Goal: Information Seeking & Learning: Find contact information

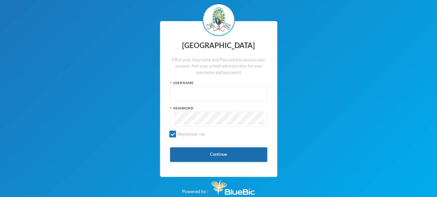
type input "glhc51"
click at [224, 152] on button "Continue" at bounding box center [218, 154] width 97 height 15
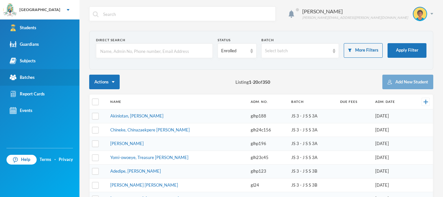
click at [26, 73] on link "Batches" at bounding box center [39, 77] width 79 height 17
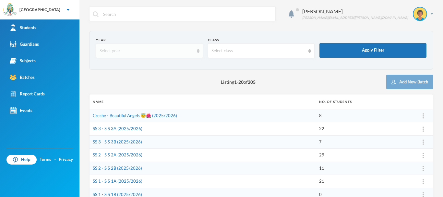
click at [198, 50] on div "Select year" at bounding box center [149, 50] width 107 height 15
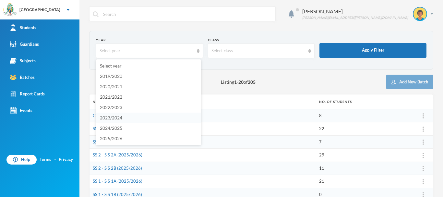
click at [129, 115] on li "2023/2024" at bounding box center [148, 117] width 105 height 10
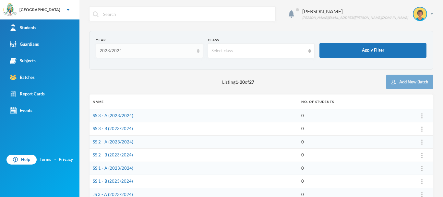
click at [196, 47] on div "2023/2024" at bounding box center [149, 50] width 107 height 15
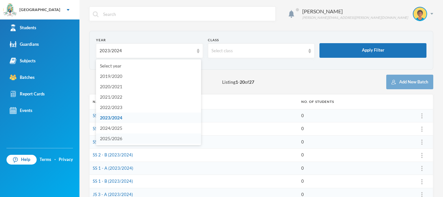
click at [132, 137] on li "2025/2026" at bounding box center [148, 138] width 105 height 10
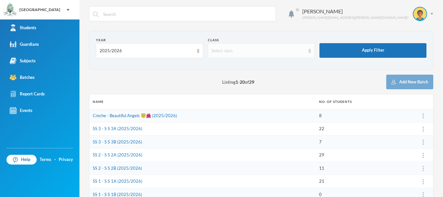
click at [304, 48] on div "Select class" at bounding box center [261, 50] width 107 height 15
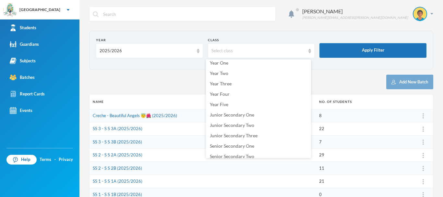
scroll to position [58, 0]
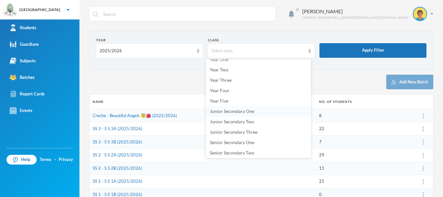
click at [247, 110] on span "Junior Secondary One" at bounding box center [232, 111] width 44 height 6
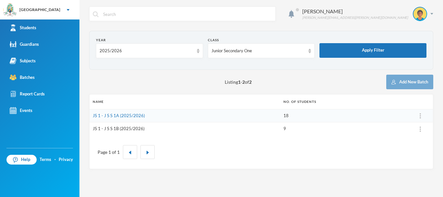
click at [129, 127] on link "JS 1 - J S S 1B (2025/2026)" at bounding box center [119, 128] width 52 height 5
click at [118, 115] on link "JS 1 - J S S 1A (2025/2026)" at bounding box center [119, 115] width 52 height 5
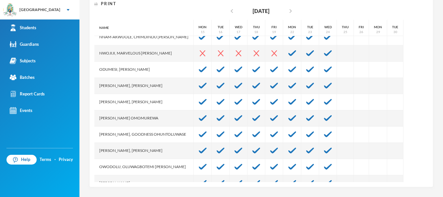
scroll to position [178, 0]
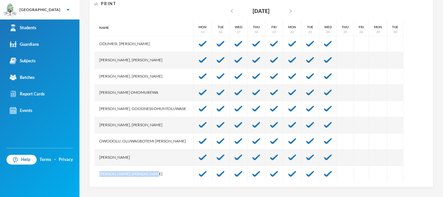
drag, startPoint x: 165, startPoint y: 173, endPoint x: 99, endPoint y: 168, distance: 67.0
click at [99, 168] on div "[PERSON_NAME], [PERSON_NAME]" at bounding box center [143, 174] width 99 height 16
drag, startPoint x: 159, startPoint y: 174, endPoint x: 91, endPoint y: 180, distance: 67.4
click at [91, 180] on div "Batch Attendance Register Print chevron_left [DATE] chevron_right Name [PERSON_…" at bounding box center [261, 89] width 344 height 196
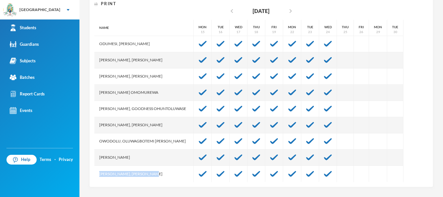
copy div "[PERSON_NAME], [PERSON_NAME]"
click at [397, 106] on div "Name [PERSON_NAME], [PERSON_NAME], [PERSON_NAME] Fikayomi [PERSON_NAME], [PERSO…" at bounding box center [261, 101] width 334 height 162
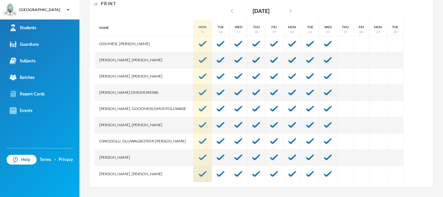
click at [199, 173] on img at bounding box center [203, 174] width 8 height 6
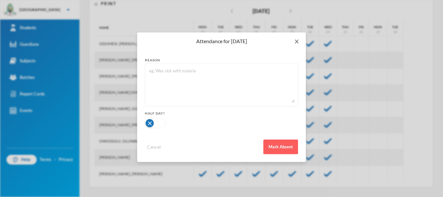
click at [297, 41] on icon "icon: close" at bounding box center [297, 42] width 4 height 4
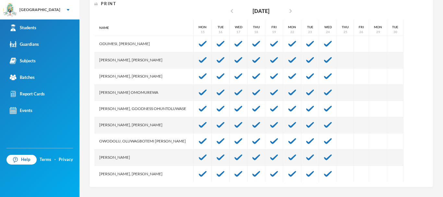
drag, startPoint x: 429, startPoint y: 131, endPoint x: 425, endPoint y: 113, distance: 18.3
click at [425, 112] on div "Gabriel Olujimi [EMAIL_ADDRESS][PERSON_NAME][DOMAIN_NAME] Options JS 1 - J S S …" at bounding box center [260, 98] width 363 height 197
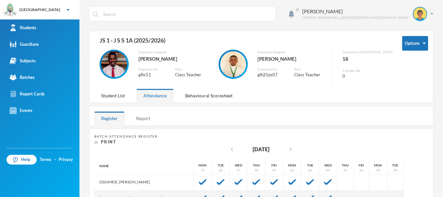
click at [141, 117] on div "Report" at bounding box center [143, 118] width 28 height 14
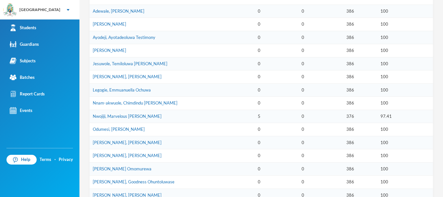
scroll to position [261, 0]
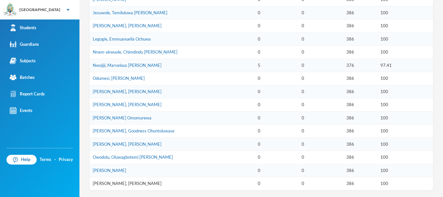
click at [117, 184] on link "[PERSON_NAME], [PERSON_NAME]" at bounding box center [127, 183] width 69 height 5
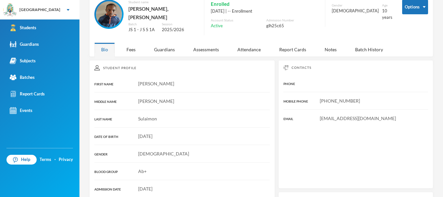
scroll to position [126, 0]
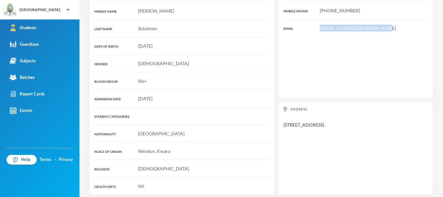
drag, startPoint x: 381, startPoint y: 24, endPoint x: 311, endPoint y: 31, distance: 70.4
click at [311, 31] on div "Contacts PHONE MOBILE PHONE [PHONE_NUMBER] EMAIL [EMAIL_ADDRESS][DOMAIN_NAME]" at bounding box center [355, 34] width 155 height 128
copy span "[EMAIL_ADDRESS][DOMAIN_NAME]"
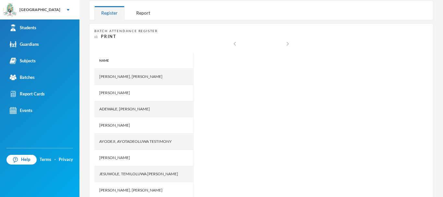
scroll to position [138, 0]
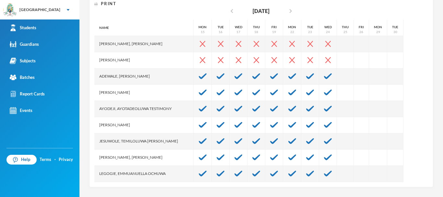
drag, startPoint x: 425, startPoint y: 53, endPoint x: 425, endPoint y: 70, distance: 17.2
click at [425, 70] on div "Batch Attendance Register Print chevron_left [DATE] chevron_right Name [PERSON_…" at bounding box center [261, 89] width 344 height 196
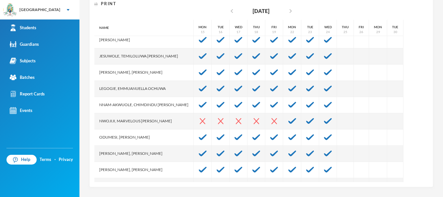
scroll to position [86, 0]
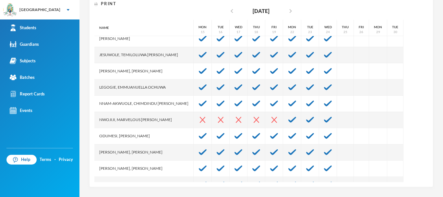
drag, startPoint x: 179, startPoint y: 136, endPoint x: 98, endPoint y: 139, distance: 81.4
click at [98, 139] on div "Odumesi, [PERSON_NAME]" at bounding box center [143, 136] width 99 height 16
copy div "Odumesi, [PERSON_NAME]"
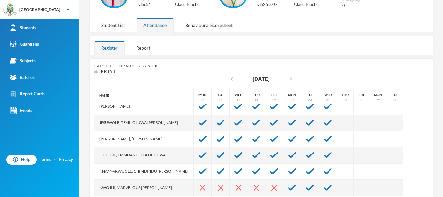
scroll to position [0, 0]
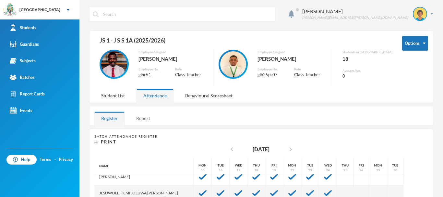
click at [144, 120] on div "Report" at bounding box center [143, 118] width 28 height 14
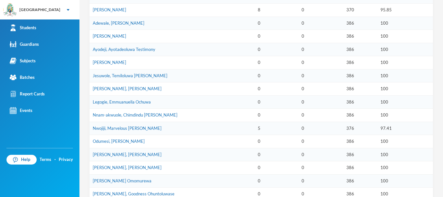
scroll to position [226, 0]
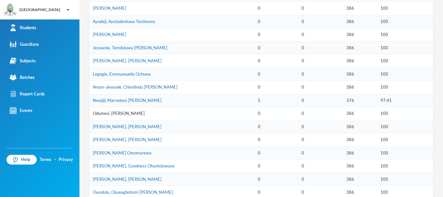
click at [116, 112] on link "Odumesi, [PERSON_NAME]" at bounding box center [119, 113] width 52 height 5
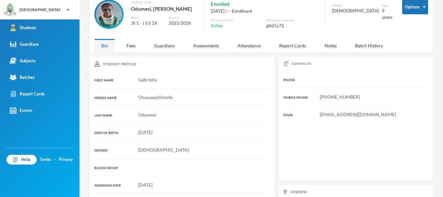
scroll to position [130, 0]
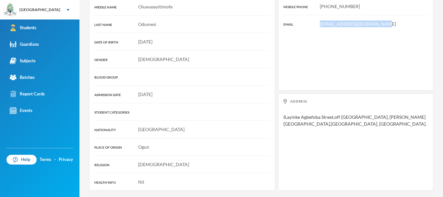
drag, startPoint x: 376, startPoint y: 25, endPoint x: 314, endPoint y: 27, distance: 61.6
click at [314, 27] on div "[EMAIL_ADDRESS][DOMAIN_NAME]" at bounding box center [355, 23] width 145 height 7
copy span "[EMAIL_ADDRESS][DOMAIN_NAME]"
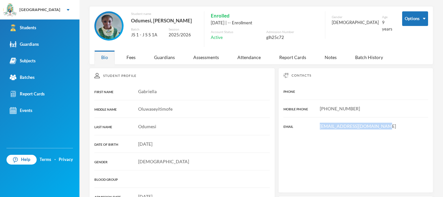
scroll to position [0, 0]
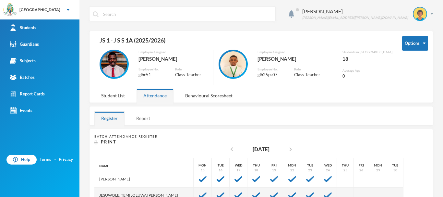
click at [144, 119] on div "Report" at bounding box center [143, 118] width 28 height 14
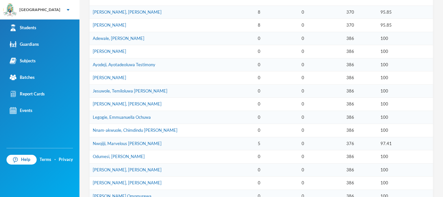
scroll to position [203, 0]
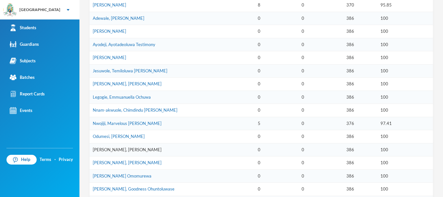
click at [123, 149] on link "[PERSON_NAME], [PERSON_NAME]" at bounding box center [127, 149] width 69 height 5
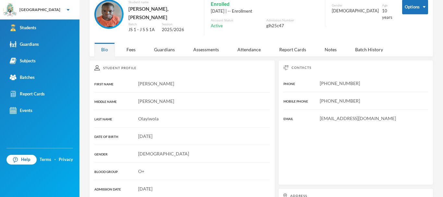
scroll to position [126, 0]
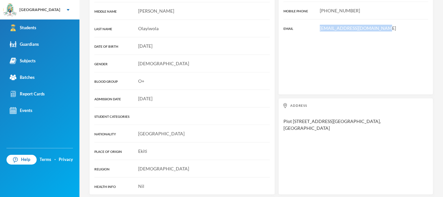
drag, startPoint x: 378, startPoint y: 25, endPoint x: 312, endPoint y: 29, distance: 66.5
click at [312, 29] on div "Contacts PHONE [PHONE_NUMBER] MOBILE PHONE [PHONE_NUMBER] EMAIL [EMAIL_ADDRESS]…" at bounding box center [355, 32] width 155 height 125
copy span "[EMAIL_ADDRESS][DOMAIN_NAME]"
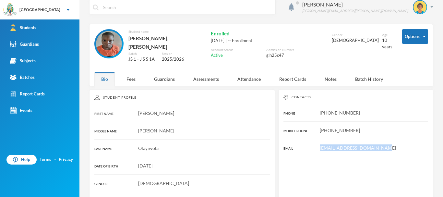
scroll to position [6, 0]
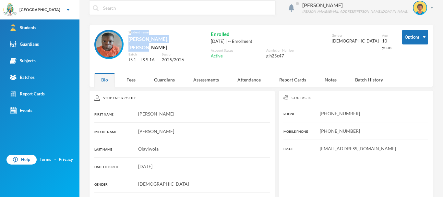
drag, startPoint x: 138, startPoint y: 34, endPoint x: 191, endPoint y: 40, distance: 53.5
click at [191, 40] on div "Student name [PERSON_NAME], [PERSON_NAME]" at bounding box center [162, 41] width 69 height 22
copy div "udent name [PERSON_NAME], [PERSON_NAME]"
click at [200, 39] on div "Student name [PERSON_NAME], [PERSON_NAME] [PERSON_NAME] JS 1 - J S S 1A Session…" at bounding box center [243, 50] width 298 height 40
drag, startPoint x: 188, startPoint y: 40, endPoint x: 134, endPoint y: 41, distance: 54.5
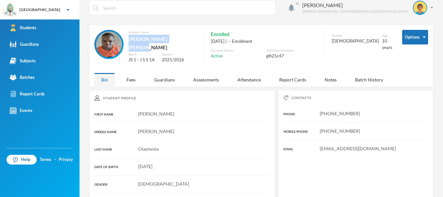
click at [134, 41] on div "Student name [PERSON_NAME], [PERSON_NAME] [PERSON_NAME] JS 1 - J S S 1A Session…" at bounding box center [145, 50] width 103 height 40
copy div "[PERSON_NAME], [PERSON_NAME]"
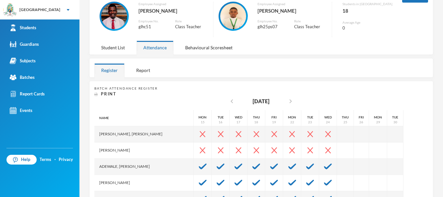
scroll to position [63, 0]
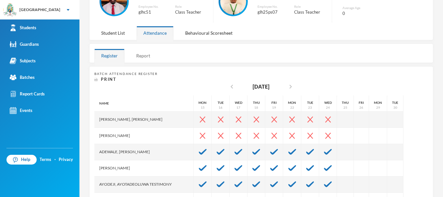
click at [142, 56] on div "Report" at bounding box center [143, 56] width 28 height 14
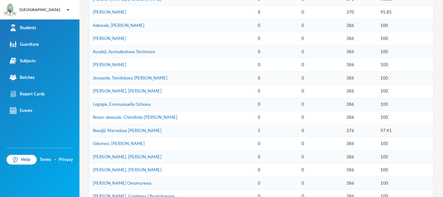
scroll to position [200, 0]
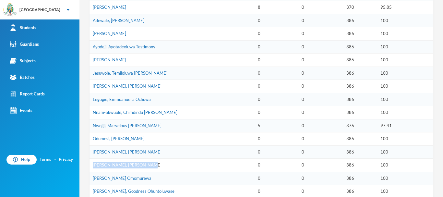
drag, startPoint x: 153, startPoint y: 162, endPoint x: 94, endPoint y: 166, distance: 59.1
click at [94, 166] on td "[PERSON_NAME], [PERSON_NAME]" at bounding box center [171, 165] width 165 height 13
copy link "[PERSON_NAME], [PERSON_NAME]"
click at [179, 156] on td "[PERSON_NAME], [PERSON_NAME]" at bounding box center [171, 151] width 165 height 13
click at [120, 164] on link "[PERSON_NAME], [PERSON_NAME]" at bounding box center [127, 164] width 69 height 5
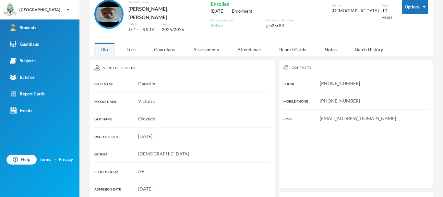
scroll to position [126, 0]
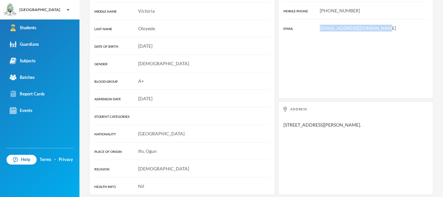
drag, startPoint x: 375, startPoint y: 23, endPoint x: 316, endPoint y: 29, distance: 58.6
click at [316, 29] on div "Contacts PHONE [PHONE_NUMBER] MOBILE PHONE [PHONE_NUMBER] EMAIL [EMAIL_ADDRESS]…" at bounding box center [355, 34] width 155 height 128
copy span "[EMAIL_ADDRESS][DOMAIN_NAME]"
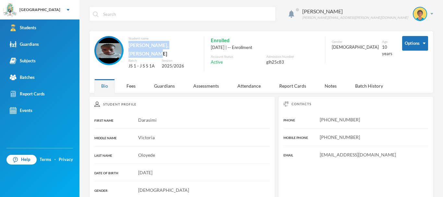
drag, startPoint x: 194, startPoint y: 44, endPoint x: 133, endPoint y: 47, distance: 61.0
click at [133, 47] on div "[PERSON_NAME], [PERSON_NAME]" at bounding box center [162, 49] width 69 height 17
copy div "[PERSON_NAME], [PERSON_NAME]"
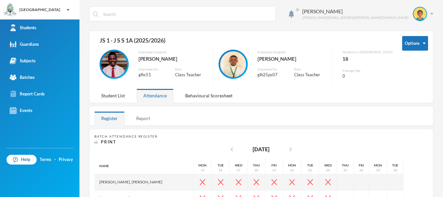
click at [147, 120] on div "Report" at bounding box center [143, 118] width 28 height 14
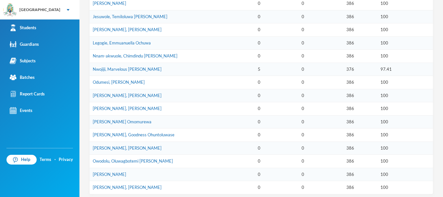
scroll to position [261, 0]
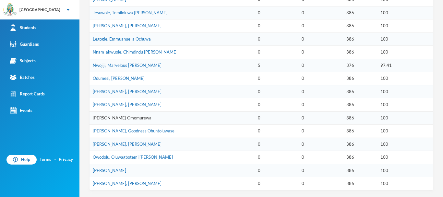
click at [125, 117] on link "[PERSON_NAME] Omomurewa" at bounding box center [122, 117] width 59 height 5
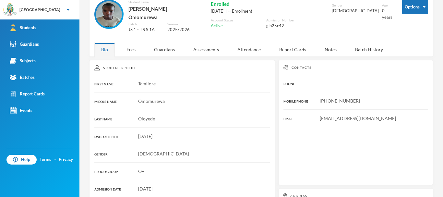
scroll to position [126, 0]
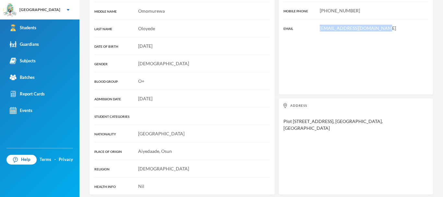
drag, startPoint x: 378, startPoint y: 24, endPoint x: 315, endPoint y: 25, distance: 62.2
click at [315, 25] on div "[EMAIL_ADDRESS][DOMAIN_NAME]" at bounding box center [355, 28] width 145 height 7
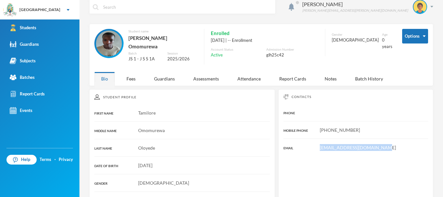
scroll to position [0, 0]
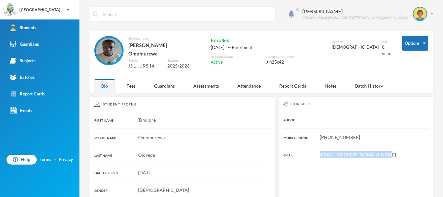
drag, startPoint x: 199, startPoint y: 46, endPoint x: 115, endPoint y: 48, distance: 84.0
click at [129, 50] on div "Student name [PERSON_NAME]" at bounding box center [162, 47] width 69 height 22
click at [347, 65] on div "Gender [DEMOGRAPHIC_DATA] Age [DEMOGRAPHIC_DATA] years" at bounding box center [358, 56] width 67 height 40
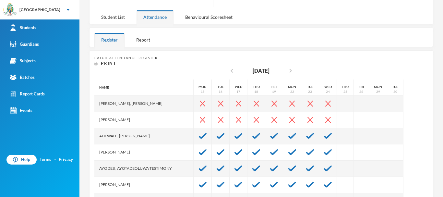
scroll to position [70, 0]
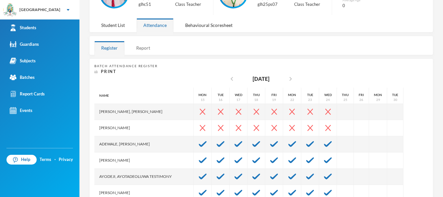
click at [143, 49] on div "Report" at bounding box center [143, 48] width 28 height 14
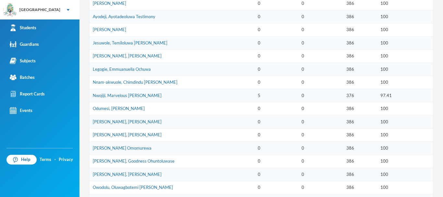
scroll to position [235, 0]
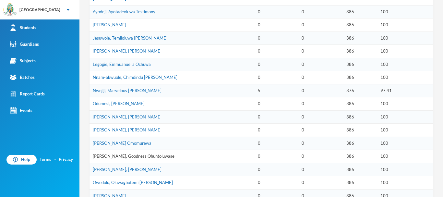
click at [146, 155] on link "[PERSON_NAME], Goodness Ohuntoluwase" at bounding box center [134, 155] width 82 height 5
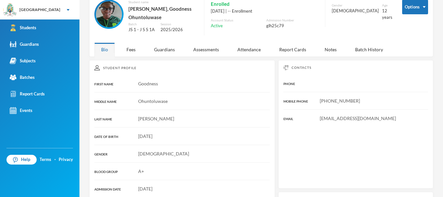
scroll to position [130, 0]
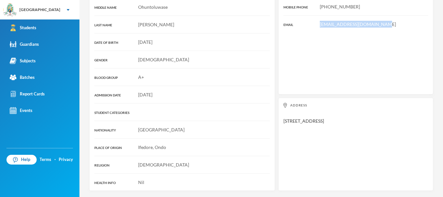
drag, startPoint x: 369, startPoint y: 24, endPoint x: 306, endPoint y: 29, distance: 63.4
click at [306, 29] on div "Contacts PHONE MOBILE PHONE [PHONE_NUMBER] EMAIL [EMAIL_ADDRESS][DOMAIN_NAME]" at bounding box center [355, 30] width 155 height 128
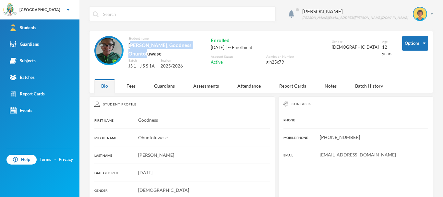
drag, startPoint x: 133, startPoint y: 42, endPoint x: 162, endPoint y: 58, distance: 33.2
click at [162, 58] on div "[PERSON_NAME], Goodness Ohuntoluwase" at bounding box center [162, 49] width 69 height 17
drag, startPoint x: 161, startPoint y: 53, endPoint x: 128, endPoint y: 48, distance: 33.5
click at [128, 48] on div "Student name [PERSON_NAME], Goodness Ohuntoluwase Batch JS 1 - J S S 1A Session…" at bounding box center [145, 56] width 103 height 40
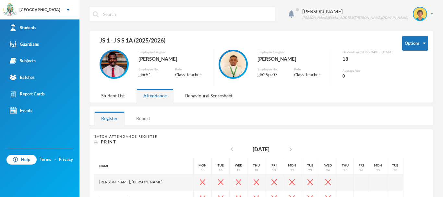
click at [141, 122] on div "Report" at bounding box center [143, 118] width 28 height 14
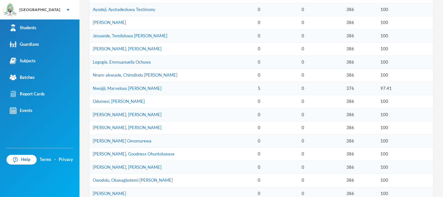
scroll to position [242, 0]
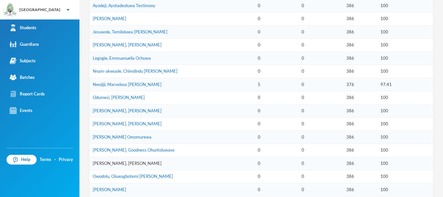
click at [116, 164] on link "[PERSON_NAME], [PERSON_NAME]" at bounding box center [127, 162] width 69 height 5
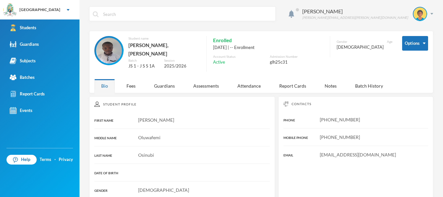
click at [134, 39] on div "Student name" at bounding box center [163, 38] width 71 height 5
drag, startPoint x: 129, startPoint y: 44, endPoint x: 199, endPoint y: 44, distance: 69.4
click at [199, 44] on div "[PERSON_NAME], [PERSON_NAME]" at bounding box center [163, 49] width 71 height 17
drag, startPoint x: 376, startPoint y: 151, endPoint x: 315, endPoint y: 156, distance: 61.1
click at [315, 156] on div "Contacts PHONE [PHONE_NUMBER] MOBILE PHONE [PHONE_NUMBER] EMAIL [EMAIL_ADDRESS]…" at bounding box center [355, 160] width 155 height 128
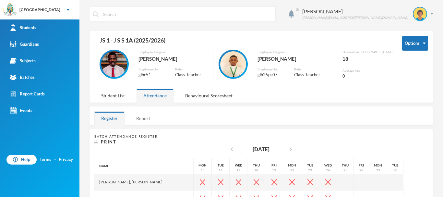
click at [141, 117] on div "Report" at bounding box center [143, 118] width 28 height 14
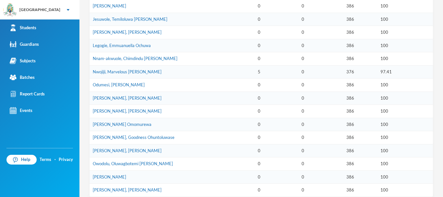
scroll to position [257, 0]
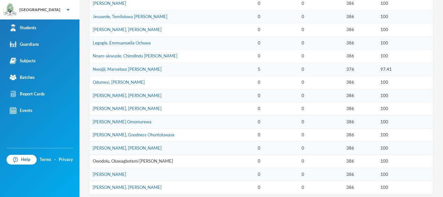
click at [112, 160] on link "Owodolu, Oluwagbotemi [PERSON_NAME]" at bounding box center [133, 160] width 80 height 5
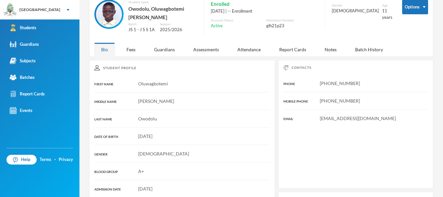
scroll to position [126, 0]
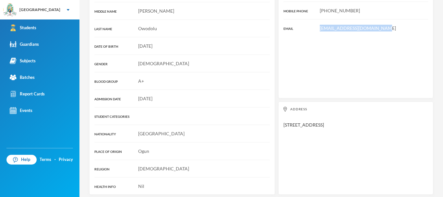
drag, startPoint x: 376, startPoint y: 24, endPoint x: 316, endPoint y: 30, distance: 60.9
click at [316, 30] on div "Contacts PHONE [PHONE_NUMBER] MOBILE PHONE [PHONE_NUMBER] EMAIL [EMAIL_ADDRESS]…" at bounding box center [355, 34] width 155 height 128
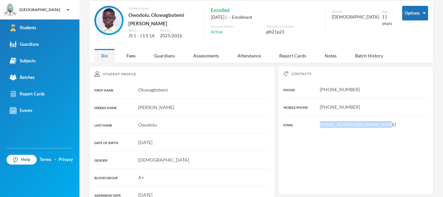
scroll to position [10, 0]
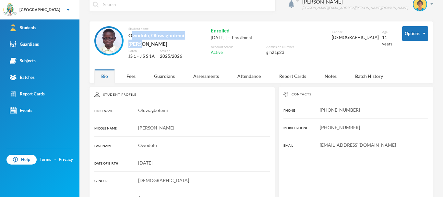
drag, startPoint x: 133, startPoint y: 32, endPoint x: 196, endPoint y: 34, distance: 63.6
click at [196, 34] on div "Owodolu, Oluwagbotemi [PERSON_NAME]" at bounding box center [162, 39] width 69 height 17
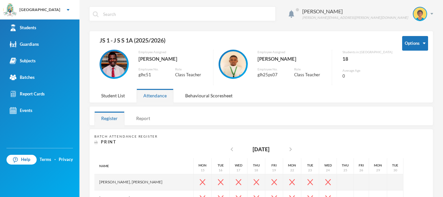
click at [140, 121] on div "Report" at bounding box center [143, 118] width 28 height 14
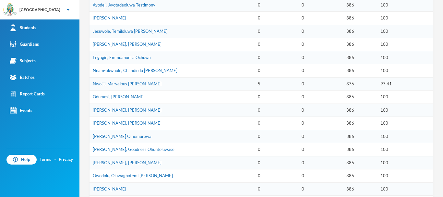
scroll to position [250, 0]
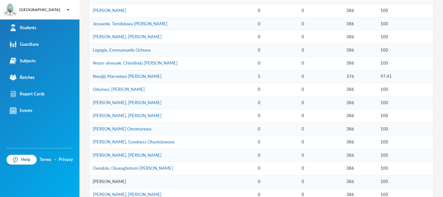
click at [116, 181] on link "[PERSON_NAME]" at bounding box center [109, 181] width 33 height 5
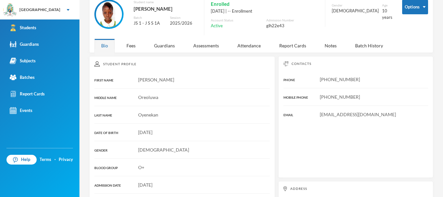
scroll to position [130, 0]
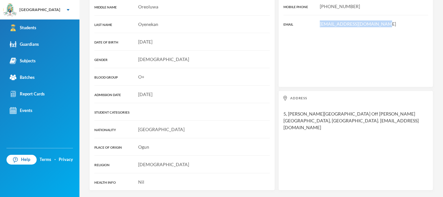
drag, startPoint x: 377, startPoint y: 26, endPoint x: 315, endPoint y: 27, distance: 61.6
click at [315, 27] on div "[EMAIL_ADDRESS][DOMAIN_NAME]" at bounding box center [355, 23] width 145 height 7
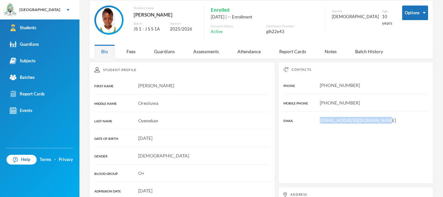
scroll to position [0, 0]
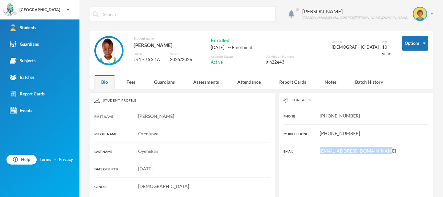
drag, startPoint x: 150, startPoint y: 55, endPoint x: 127, endPoint y: 45, distance: 24.5
click at [127, 45] on div "Student name [PERSON_NAME] JS 1 - J S S 1A Session 2025/2026" at bounding box center [145, 54] width 103 height 36
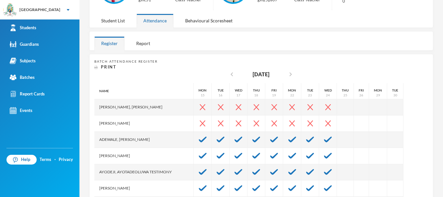
scroll to position [66, 0]
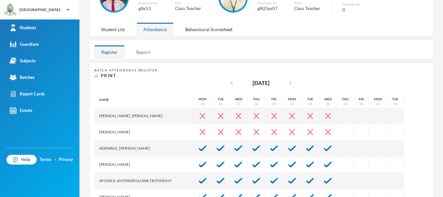
click at [146, 53] on div "Report" at bounding box center [143, 52] width 28 height 14
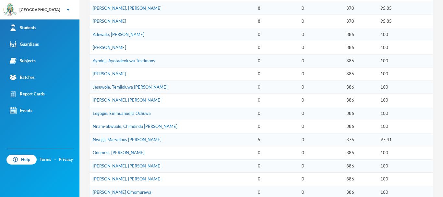
scroll to position [122, 0]
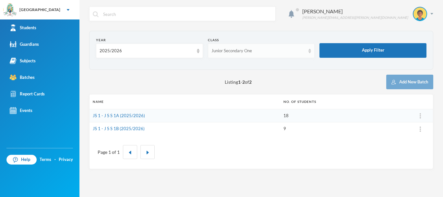
click at [269, 48] on div "Junior Secondary One" at bounding box center [258, 51] width 94 height 6
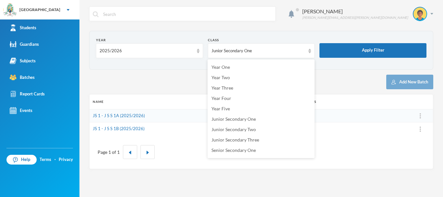
scroll to position [52, 0]
click at [243, 125] on span "Junior Secondary Two" at bounding box center [233, 128] width 44 height 6
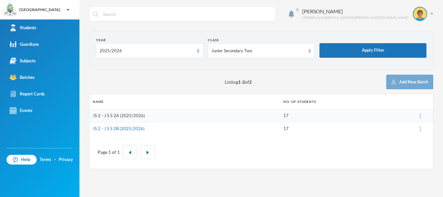
click at [133, 113] on link "JS 2 - J S S 2A (2025/2026)" at bounding box center [119, 115] width 52 height 5
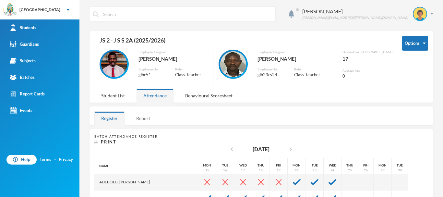
click at [143, 117] on div "Report" at bounding box center [143, 118] width 28 height 14
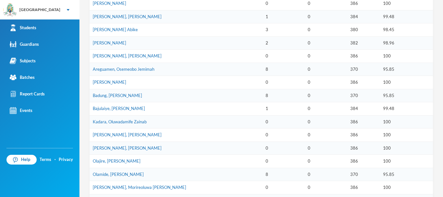
scroll to position [234, 0]
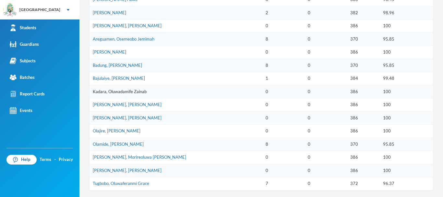
click at [116, 91] on link "Kadara, Oluwadamife Zainab" at bounding box center [120, 91] width 54 height 5
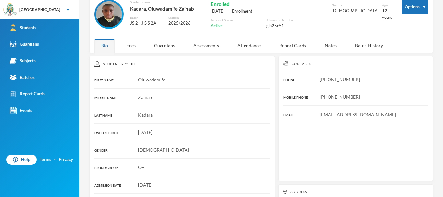
scroll to position [126, 0]
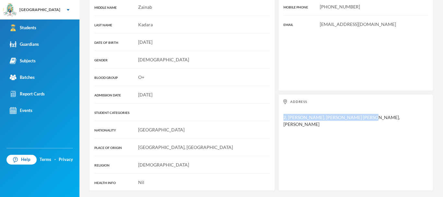
drag, startPoint x: 436, startPoint y: 115, endPoint x: 440, endPoint y: 104, distance: 11.8
click at [437, 104] on div "Gabriel Olujimi [EMAIL_ADDRESS][PERSON_NAME][DOMAIN_NAME] Options Student name …" at bounding box center [260, 98] width 363 height 197
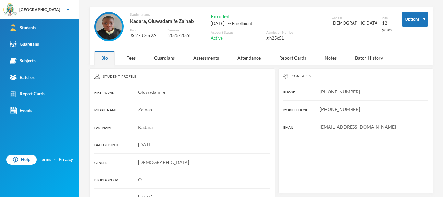
scroll to position [30, 0]
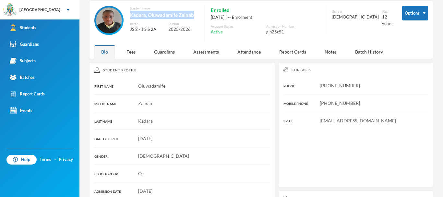
drag, startPoint x: 195, startPoint y: 14, endPoint x: 130, endPoint y: 16, distance: 64.9
click at [130, 16] on div "Student name [PERSON_NAME], Oluwadamife Zainab Batch JS 2 - J S S 2A Session 20…" at bounding box center [145, 24] width 103 height 36
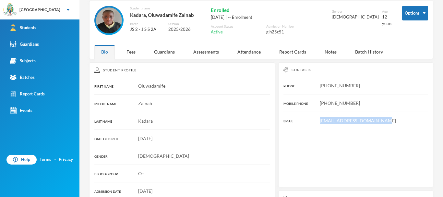
drag, startPoint x: 379, startPoint y: 121, endPoint x: 314, endPoint y: 123, distance: 64.9
click at [314, 123] on div "[EMAIL_ADDRESS][DOMAIN_NAME]" at bounding box center [355, 120] width 145 height 7
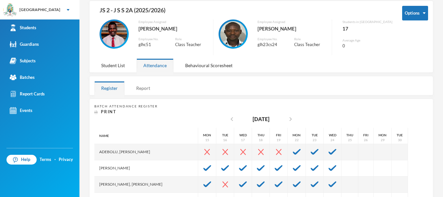
click at [146, 85] on div "Report" at bounding box center [143, 88] width 28 height 14
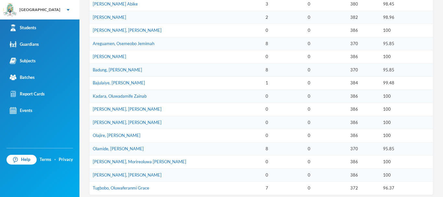
scroll to position [234, 0]
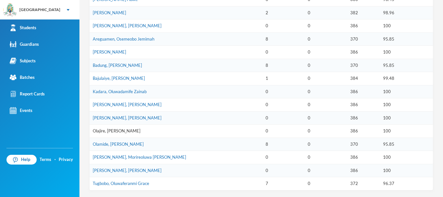
click at [138, 129] on link "Olajire, [PERSON_NAME]" at bounding box center [117, 130] width 48 height 5
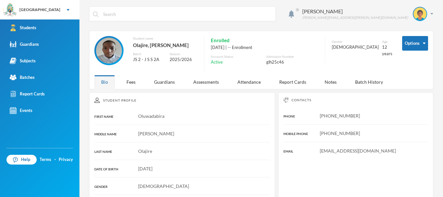
drag, startPoint x: 197, startPoint y: 43, endPoint x: 133, endPoint y: 49, distance: 65.1
click at [133, 49] on div "Olajire, [PERSON_NAME]" at bounding box center [165, 45] width 65 height 8
drag, startPoint x: 378, startPoint y: 154, endPoint x: 311, endPoint y: 153, distance: 66.8
click at [311, 153] on div "[EMAIL_ADDRESS][DOMAIN_NAME]" at bounding box center [355, 150] width 145 height 7
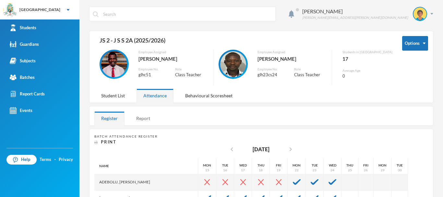
click at [147, 118] on div "Report" at bounding box center [143, 118] width 28 height 14
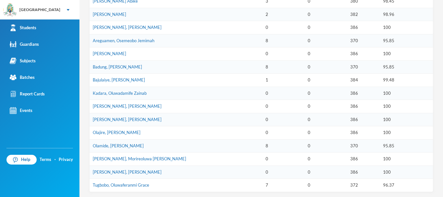
scroll to position [234, 0]
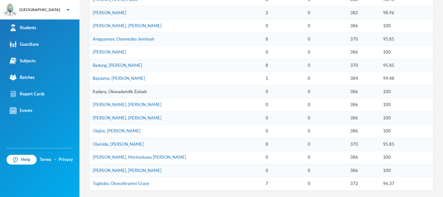
click at [107, 93] on link "Kadara, Oluwadamife Zainab" at bounding box center [120, 91] width 54 height 5
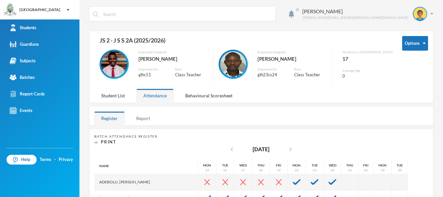
click at [144, 114] on div "Report" at bounding box center [143, 118] width 28 height 14
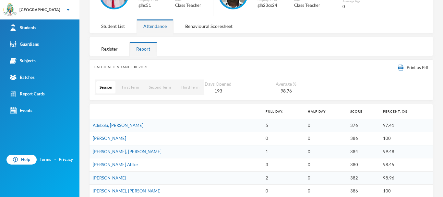
scroll to position [82, 0]
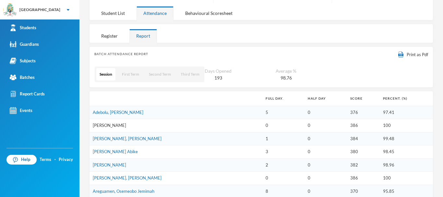
click at [126, 126] on link "[PERSON_NAME]" at bounding box center [109, 125] width 33 height 5
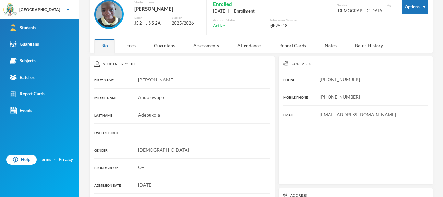
scroll to position [82, 0]
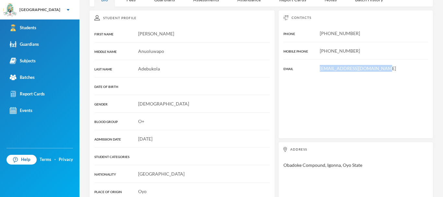
drag, startPoint x: 374, startPoint y: 72, endPoint x: 302, endPoint y: 75, distance: 72.7
click at [302, 72] on div "[EMAIL_ADDRESS][DOMAIN_NAME]" at bounding box center [355, 68] width 145 height 7
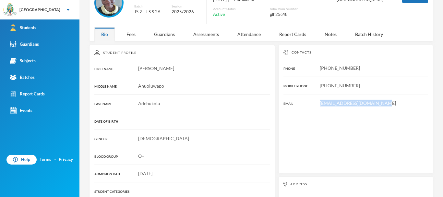
scroll to position [0, 0]
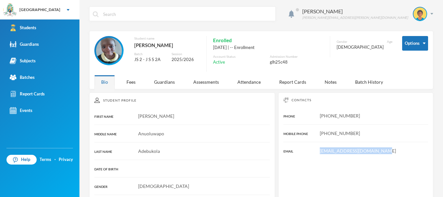
drag, startPoint x: 129, startPoint y: 46, endPoint x: 161, endPoint y: 57, distance: 34.4
click at [161, 49] on div "[PERSON_NAME]" at bounding box center [166, 45] width 65 height 8
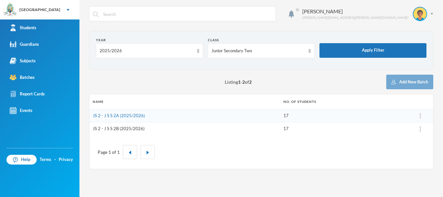
click at [117, 126] on link "JS 2 - J S S 2B (2025/2026)" at bounding box center [119, 128] width 52 height 5
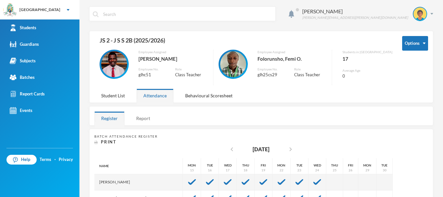
click at [139, 118] on div "Report" at bounding box center [143, 118] width 28 height 14
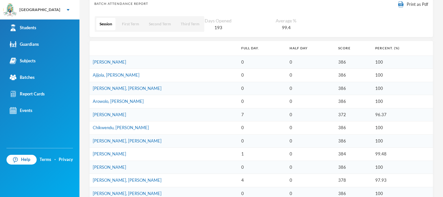
scroll to position [134, 0]
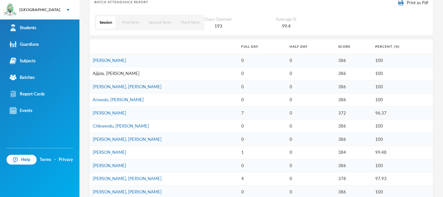
click at [120, 75] on link "Ajijola, [PERSON_NAME]" at bounding box center [116, 73] width 47 height 5
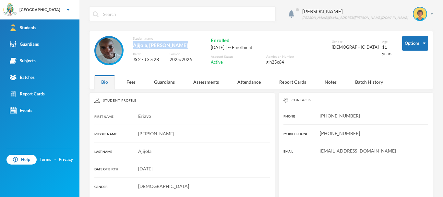
drag, startPoint x: 182, startPoint y: 45, endPoint x: 137, endPoint y: 40, distance: 44.7
click at [137, 40] on div "Student name [PERSON_NAME]" at bounding box center [165, 44] width 65 height 16
click at [137, 40] on div "Student name" at bounding box center [165, 38] width 65 height 5
drag, startPoint x: 134, startPoint y: 44, endPoint x: 185, endPoint y: 47, distance: 51.0
click at [185, 47] on div "Student name [PERSON_NAME], [PERSON_NAME] JS 2 - J S S 2B Session 2025/2026" at bounding box center [145, 54] width 103 height 36
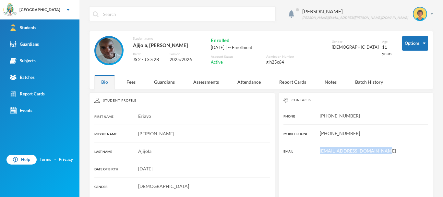
drag, startPoint x: 378, startPoint y: 152, endPoint x: 314, endPoint y: 153, distance: 64.2
click at [314, 153] on div "[EMAIL_ADDRESS][DOMAIN_NAME]" at bounding box center [355, 150] width 145 height 7
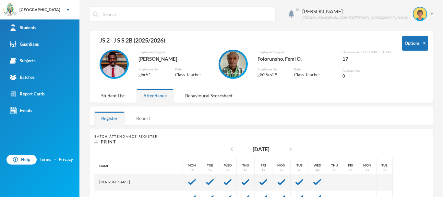
click at [144, 120] on div "Report" at bounding box center [143, 118] width 28 height 14
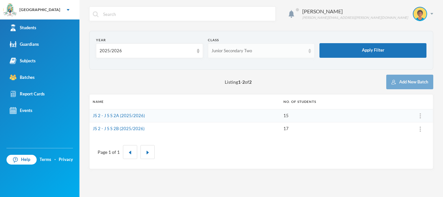
click at [290, 51] on div "Junior Secondary Two" at bounding box center [258, 51] width 94 height 6
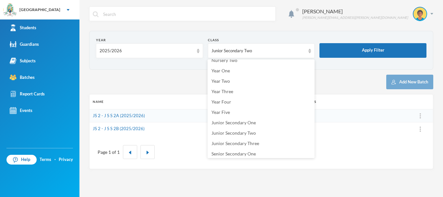
scroll to position [49, 0]
click at [248, 139] on span "Junior Secondary Three" at bounding box center [235, 142] width 48 height 6
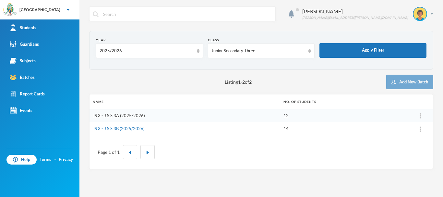
click at [130, 115] on link "JS 3 - J S S 3A (2025/2026)" at bounding box center [119, 115] width 52 height 5
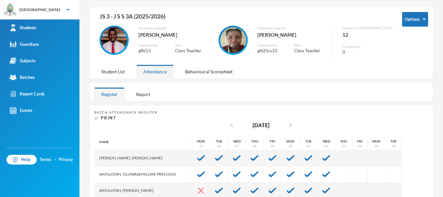
scroll to position [33, 0]
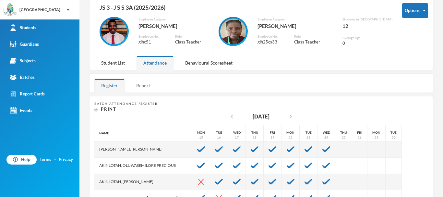
click at [147, 80] on div "Report" at bounding box center [143, 85] width 28 height 14
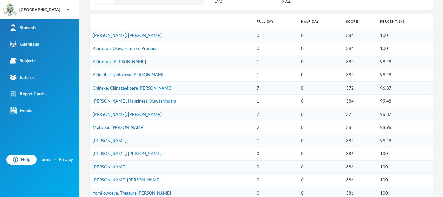
scroll to position [160, 0]
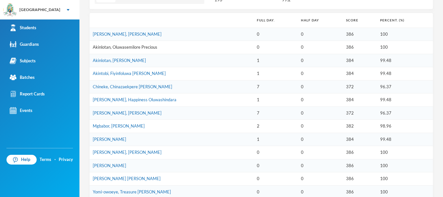
click at [136, 44] on link "Akinlotan, Oluwasemilore Precious" at bounding box center [125, 46] width 65 height 5
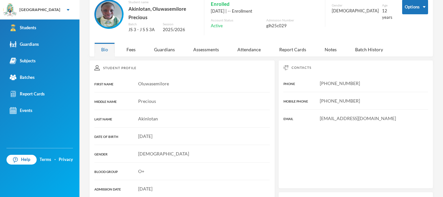
scroll to position [130, 0]
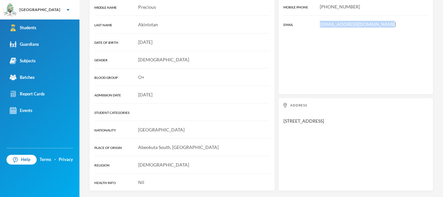
drag, startPoint x: 380, startPoint y: 22, endPoint x: 313, endPoint y: 26, distance: 66.9
click at [313, 26] on div "[EMAIL_ADDRESS][DOMAIN_NAME]" at bounding box center [355, 24] width 145 height 7
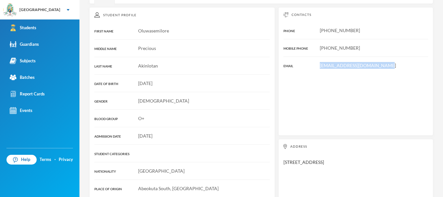
scroll to position [0, 0]
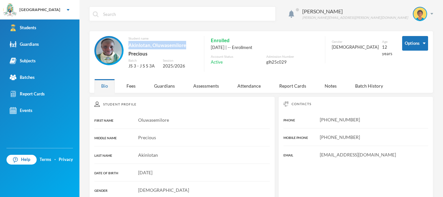
drag, startPoint x: 187, startPoint y: 45, endPoint x: 126, endPoint y: 43, distance: 61.0
click at [126, 43] on div "Student name [PERSON_NAME], Oluwasemilore Precious Batch JS 3 - J S S 3A Sessio…" at bounding box center [145, 56] width 103 height 40
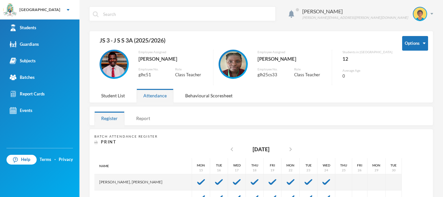
click at [144, 120] on div "Report" at bounding box center [143, 118] width 28 height 14
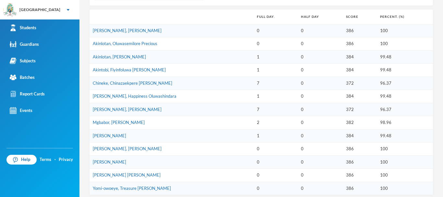
scroll to position [169, 0]
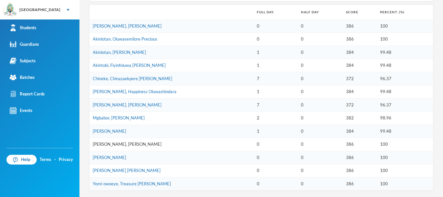
click at [126, 142] on link "[PERSON_NAME], [PERSON_NAME]" at bounding box center [127, 143] width 69 height 5
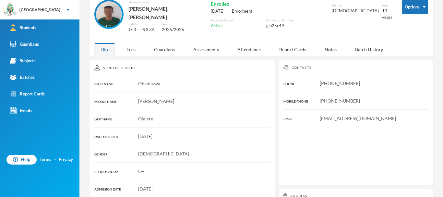
scroll to position [126, 0]
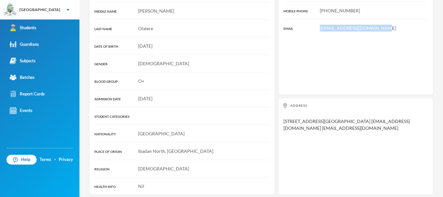
drag, startPoint x: 375, startPoint y: 23, endPoint x: 312, endPoint y: 20, distance: 62.6
click at [312, 20] on div "Contacts PHONE [PHONE_NUMBER] MOBILE PHONE [PHONE_NUMBER] EMAIL [EMAIL_ADDRESS]…" at bounding box center [355, 32] width 155 height 125
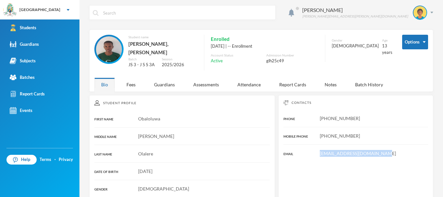
scroll to position [0, 0]
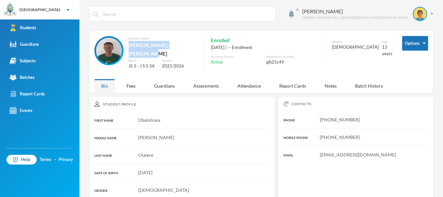
drag, startPoint x: 192, startPoint y: 43, endPoint x: 133, endPoint y: 51, distance: 59.5
click at [133, 51] on div "Student name [PERSON_NAME], [PERSON_NAME]" at bounding box center [162, 47] width 69 height 22
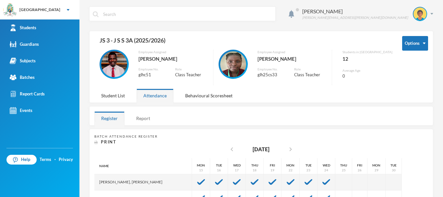
click at [142, 114] on div "Report" at bounding box center [143, 118] width 28 height 14
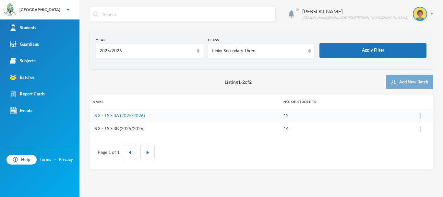
click at [114, 128] on link "JS 3 - J S S 3B (2025/2026)" at bounding box center [119, 128] width 52 height 5
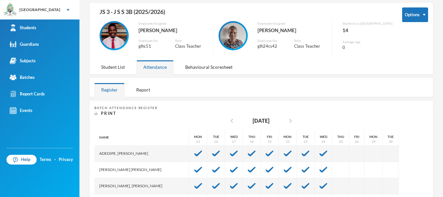
scroll to position [33, 0]
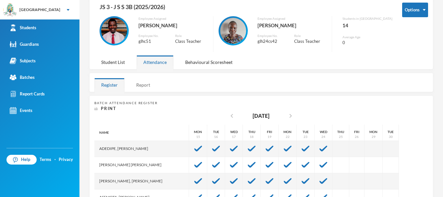
click at [144, 84] on div "Report" at bounding box center [143, 85] width 28 height 14
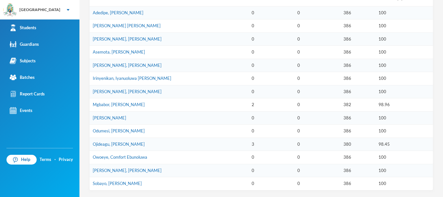
scroll to position [46, 0]
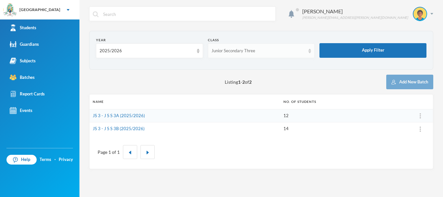
click at [250, 50] on div "Junior Secondary Three" at bounding box center [258, 51] width 94 height 6
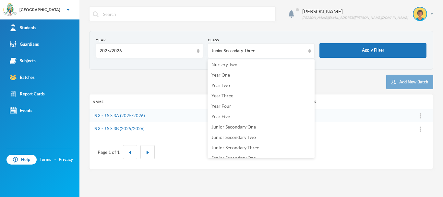
scroll to position [44, 0]
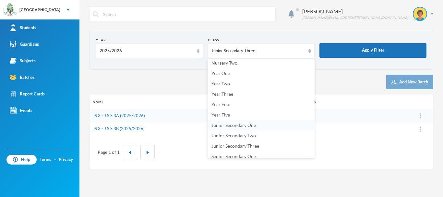
click at [239, 122] on li "Junior Secondary One" at bounding box center [260, 125] width 107 height 10
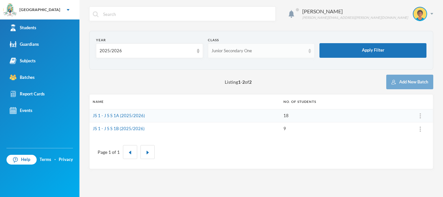
click at [305, 49] on div "Junior Secondary One" at bounding box center [258, 51] width 94 height 6
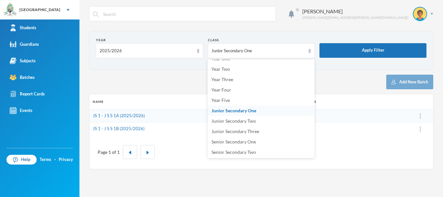
scroll to position [61, 0]
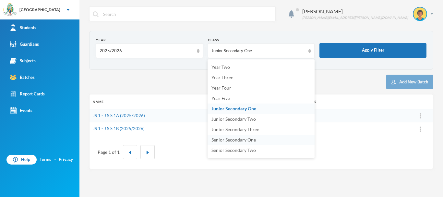
click at [256, 140] on li "Senior Secondary One" at bounding box center [260, 140] width 107 height 10
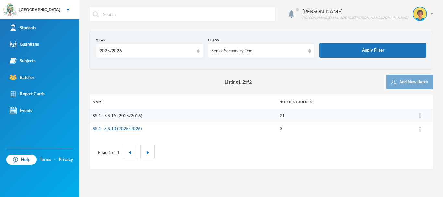
click at [127, 113] on link "SS 1 - S S 1A (2025/2026)" at bounding box center [118, 115] width 50 height 5
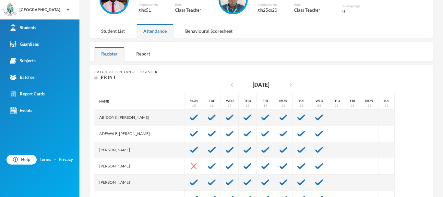
scroll to position [14, 0]
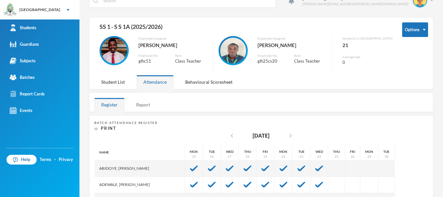
click at [144, 103] on div "Report" at bounding box center [143, 105] width 28 height 14
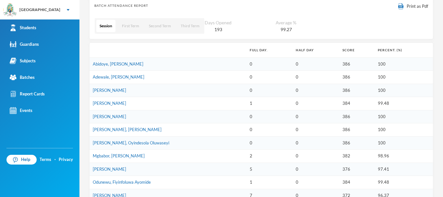
scroll to position [133, 0]
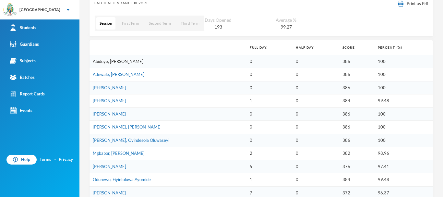
click at [125, 60] on link "Abidoye, [PERSON_NAME]" at bounding box center [118, 61] width 51 height 5
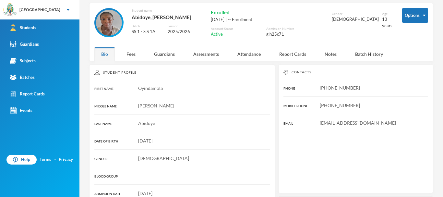
scroll to position [13, 0]
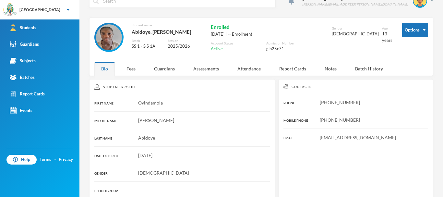
drag, startPoint x: 200, startPoint y: 31, endPoint x: 131, endPoint y: 32, distance: 69.4
click at [131, 32] on div "Student name [PERSON_NAME], [PERSON_NAME] SS 1 - S S 1A Session 2025/2026 Enrol…" at bounding box center [243, 41] width 298 height 36
drag, startPoint x: 376, startPoint y: 136, endPoint x: 319, endPoint y: 133, distance: 57.5
click at [319, 133] on div "Contacts PHONE [PHONE_NUMBER] MOBILE PHONE [PHONE_NUMBER] EMAIL [EMAIL_ADDRESS]…" at bounding box center [355, 143] width 155 height 128
click at [387, 139] on div "[EMAIL_ADDRESS][DOMAIN_NAME]" at bounding box center [355, 137] width 145 height 7
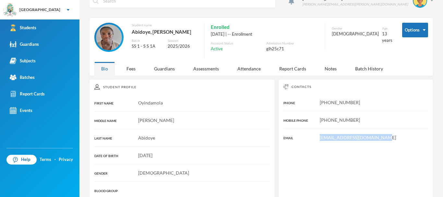
drag, startPoint x: 378, startPoint y: 139, endPoint x: 301, endPoint y: 130, distance: 77.1
click at [301, 130] on div "Contacts PHONE [PHONE_NUMBER] MOBILE PHONE [PHONE_NUMBER] EMAIL [EMAIL_ADDRESS]…" at bounding box center [355, 143] width 155 height 128
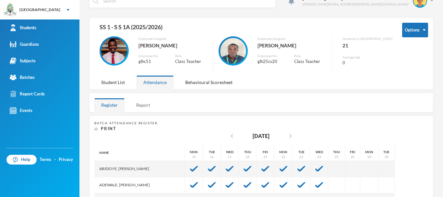
click at [142, 100] on div "Report" at bounding box center [143, 105] width 28 height 14
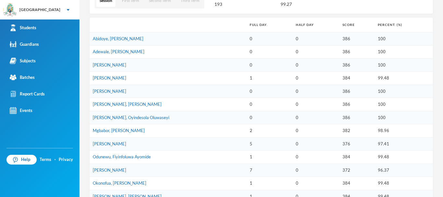
scroll to position [159, 0]
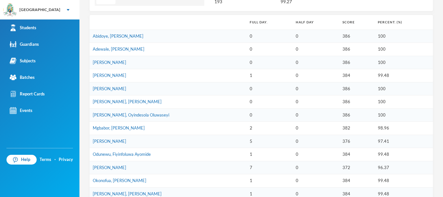
click at [120, 52] on td "Adewale, [PERSON_NAME]" at bounding box center [167, 49] width 157 height 13
click at [119, 48] on link "Adewale, [PERSON_NAME]" at bounding box center [119, 48] width 52 height 5
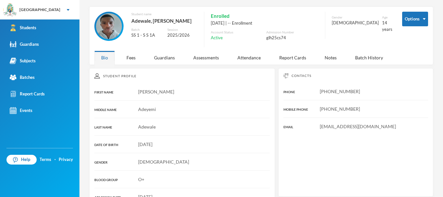
scroll to position [20, 0]
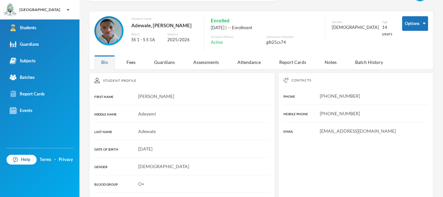
drag, startPoint x: 134, startPoint y: 25, endPoint x: 193, endPoint y: 27, distance: 59.4
click at [193, 27] on div "Adewale, [PERSON_NAME]" at bounding box center [164, 25] width 66 height 8
drag, startPoint x: 374, startPoint y: 132, endPoint x: 309, endPoint y: 126, distance: 65.1
click at [309, 126] on div "Contacts PHONE [PHONE_NUMBER] MOBILE PHONE [PHONE_NUMBER] EMAIL [EMAIL_ADDRESS]…" at bounding box center [355, 137] width 155 height 128
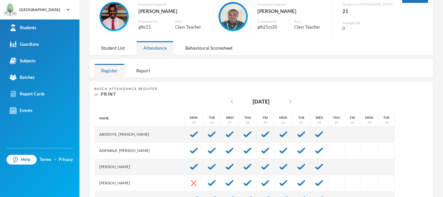
scroll to position [51, 0]
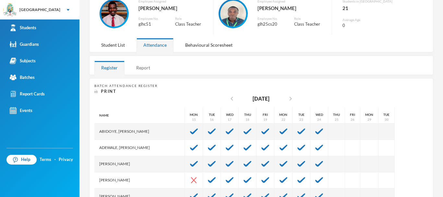
click at [141, 70] on div "Report" at bounding box center [143, 68] width 28 height 14
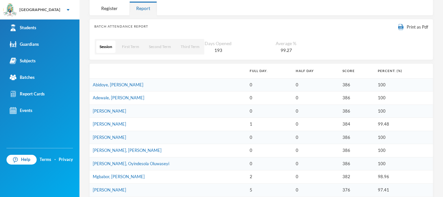
scroll to position [113, 0]
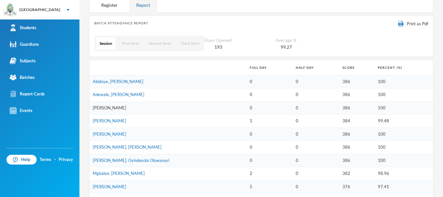
click at [126, 106] on link "[PERSON_NAME]" at bounding box center [109, 107] width 33 height 5
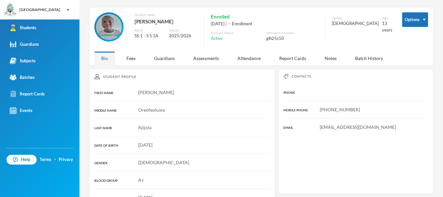
scroll to position [12, 0]
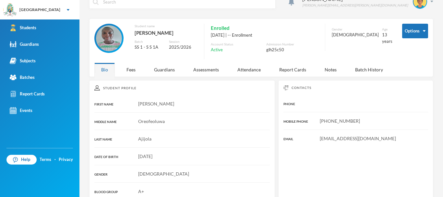
drag, startPoint x: 196, startPoint y: 33, endPoint x: 128, endPoint y: 35, distance: 67.8
click at [128, 35] on div "Student name [PERSON_NAME] Batch SS 1 - S S 1A Session 2025/2026" at bounding box center [145, 42] width 103 height 36
drag, startPoint x: 376, startPoint y: 140, endPoint x: 312, endPoint y: 143, distance: 64.6
click at [312, 143] on div "Contacts PHONE MOBILE PHONE [PHONE_NUMBER] EMAIL [EMAIL_ADDRESS][DOMAIN_NAME]" at bounding box center [355, 142] width 155 height 125
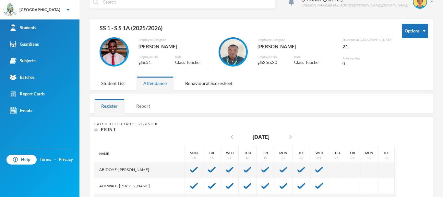
click at [143, 104] on div "Report" at bounding box center [143, 106] width 28 height 14
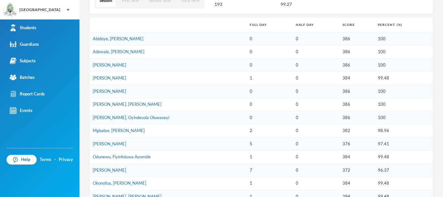
scroll to position [158, 0]
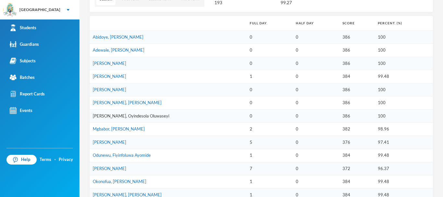
click at [161, 115] on link "[PERSON_NAME], Oyindesola Oluwaseyi" at bounding box center [131, 115] width 77 height 5
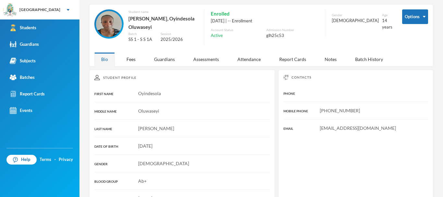
scroll to position [28, 0]
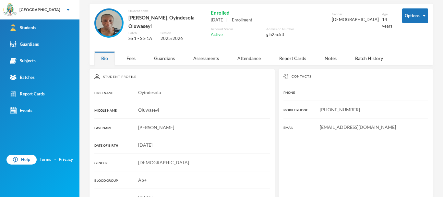
drag, startPoint x: 152, startPoint y: 26, endPoint x: 130, endPoint y: 20, distance: 22.7
click at [130, 20] on div "[PERSON_NAME], Oyindesola Oluwaseyi" at bounding box center [162, 21] width 69 height 17
drag, startPoint x: 376, startPoint y: 129, endPoint x: 313, endPoint y: 128, distance: 63.2
click at [313, 128] on div "[EMAIL_ADDRESS][DOMAIN_NAME]" at bounding box center [355, 127] width 145 height 7
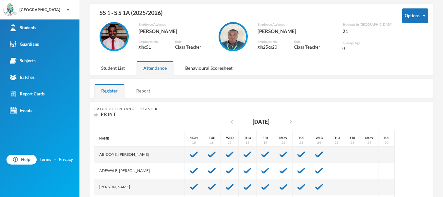
click at [142, 92] on div "Report" at bounding box center [143, 91] width 28 height 14
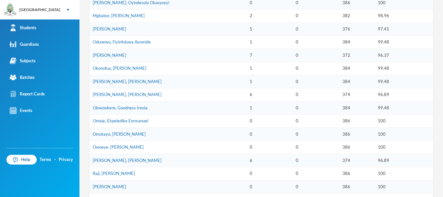
scroll to position [272, 0]
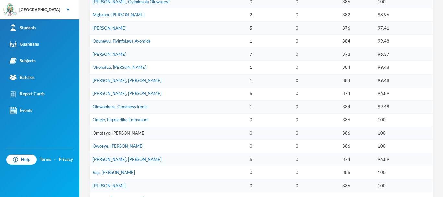
click at [130, 133] on link "Omotayo, [PERSON_NAME]" at bounding box center [119, 132] width 53 height 5
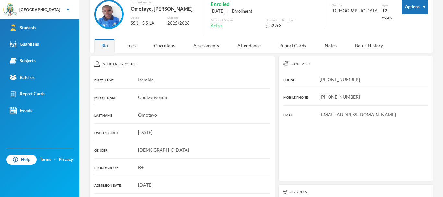
scroll to position [131, 0]
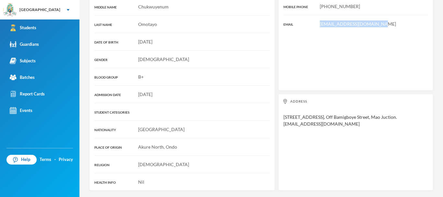
drag, startPoint x: 377, startPoint y: 24, endPoint x: 317, endPoint y: 26, distance: 60.3
click at [317, 26] on div "[EMAIL_ADDRESS][DOMAIN_NAME]" at bounding box center [355, 23] width 145 height 7
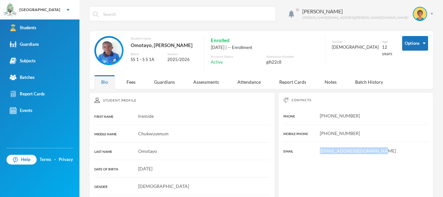
drag, startPoint x: 164, startPoint y: 53, endPoint x: 128, endPoint y: 47, distance: 36.9
click at [128, 47] on div "Student name [PERSON_NAME], [PERSON_NAME] Batch SS 1 - S S 1A Session 2025/2026" at bounding box center [145, 54] width 103 height 36
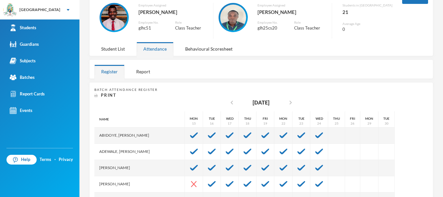
scroll to position [16, 0]
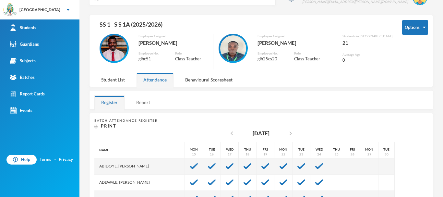
click at [150, 101] on div "Report" at bounding box center [143, 102] width 28 height 14
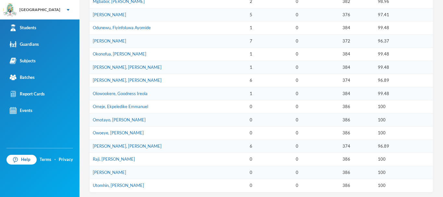
scroll to position [287, 0]
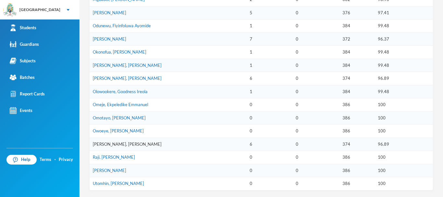
click at [138, 141] on link "[PERSON_NAME], [PERSON_NAME]" at bounding box center [127, 143] width 69 height 5
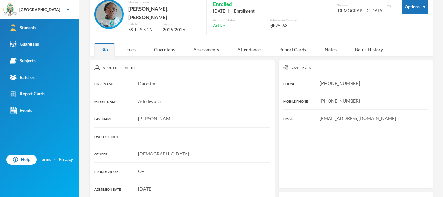
scroll to position [126, 0]
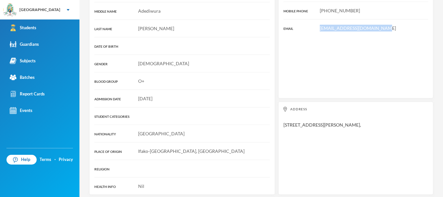
drag, startPoint x: 379, startPoint y: 20, endPoint x: 295, endPoint y: 35, distance: 85.6
click at [295, 35] on div "Contacts PHONE [PHONE_NUMBER] MOBILE PHONE [PHONE_NUMBER] EMAIL [EMAIL_ADDRESS]…" at bounding box center [355, 34] width 155 height 128
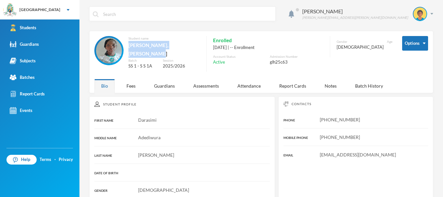
drag, startPoint x: 198, startPoint y: 47, endPoint x: 130, endPoint y: 46, distance: 68.4
click at [130, 46] on div "Student name [PERSON_NAME], [PERSON_NAME] SS 1 - S S 1A Session 2025/2026" at bounding box center [146, 56] width 105 height 40
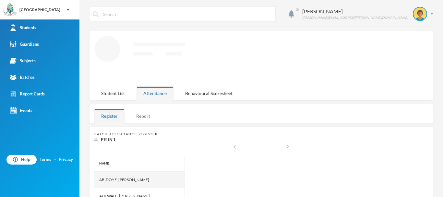
click at [147, 112] on div "Report" at bounding box center [143, 116] width 28 height 14
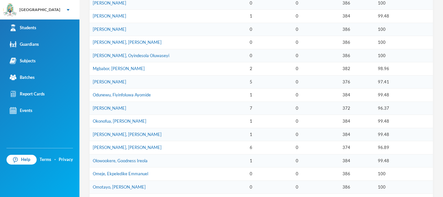
scroll to position [4, 0]
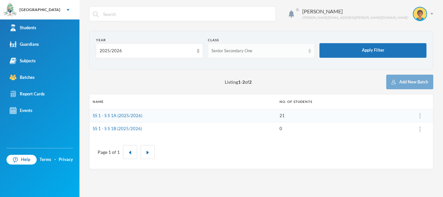
click at [268, 55] on div "Senior Secondary One" at bounding box center [261, 50] width 107 height 15
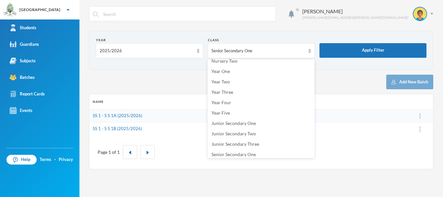
scroll to position [53, 0]
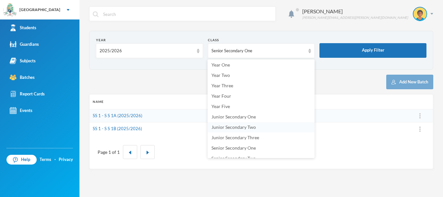
click at [244, 124] on span "Junior Secondary Two" at bounding box center [233, 127] width 44 height 6
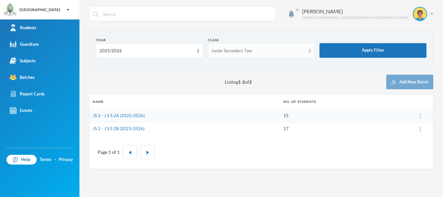
click at [295, 54] on div "Junior Secondary Two" at bounding box center [258, 51] width 94 height 6
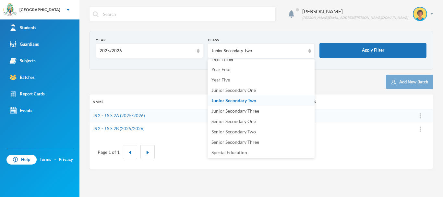
scroll to position [82, 0]
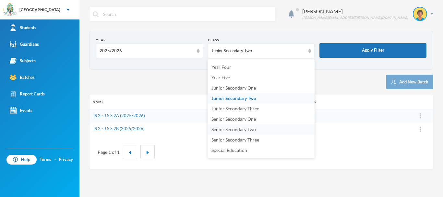
click at [253, 128] on span "Senior Secondary Two" at bounding box center [233, 129] width 44 height 6
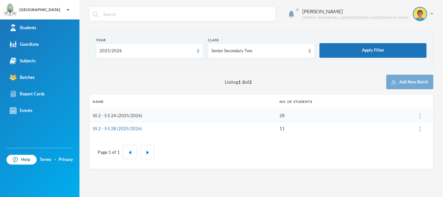
click at [113, 113] on link "SS 2 - S S 2A (2025/2026)" at bounding box center [118, 115] width 50 height 5
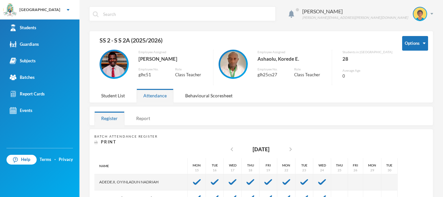
click at [147, 116] on div "Report" at bounding box center [143, 118] width 28 height 14
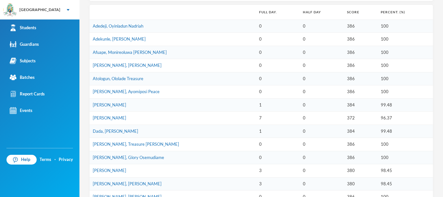
scroll to position [181, 0]
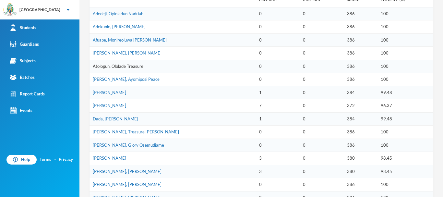
click at [122, 65] on link "Atologun, Ololade Treasure" at bounding box center [118, 66] width 51 height 5
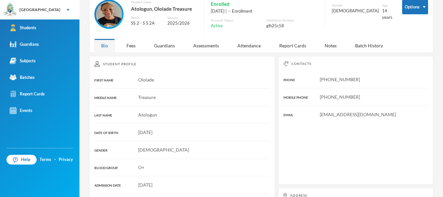
scroll to position [126, 0]
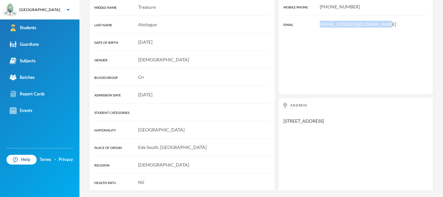
drag, startPoint x: 375, startPoint y: 29, endPoint x: 313, endPoint y: 24, distance: 62.4
click at [313, 24] on div "Contacts PHONE [PHONE_NUMBER] MOBILE PHONE [PHONE_NUMBER] EMAIL [EMAIL_ADDRESS]…" at bounding box center [355, 30] width 155 height 128
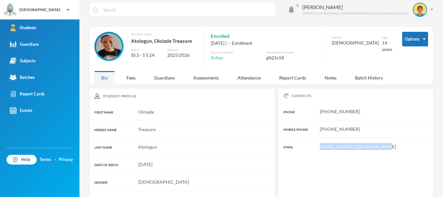
scroll to position [0, 0]
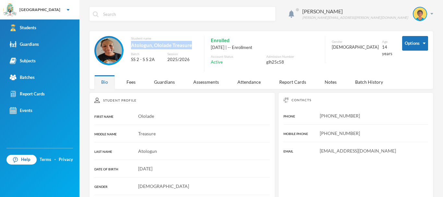
drag, startPoint x: 197, startPoint y: 42, endPoint x: 128, endPoint y: 49, distance: 70.0
click at [128, 49] on div "Student name [PERSON_NAME], Ololade Treasure Batch SS 2 - S S 2A Session 2025/2…" at bounding box center [145, 54] width 103 height 36
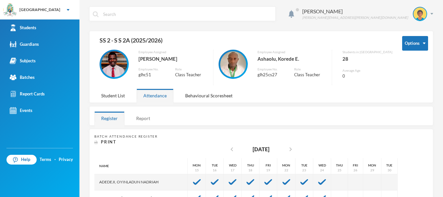
click at [144, 117] on div "Report" at bounding box center [143, 118] width 28 height 14
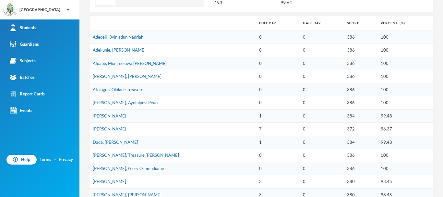
scroll to position [160, 0]
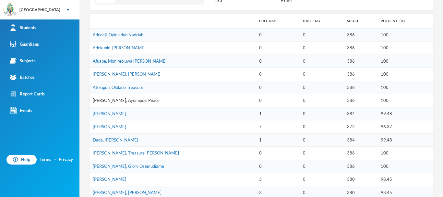
click at [118, 100] on link "[PERSON_NAME], Ayomiposi Peace" at bounding box center [126, 100] width 67 height 5
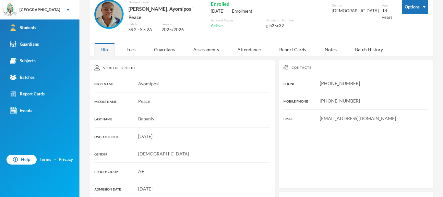
scroll to position [126, 0]
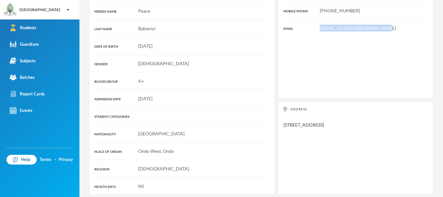
drag, startPoint x: 377, startPoint y: 23, endPoint x: 318, endPoint y: 23, distance: 59.0
click at [318, 25] on div "[EMAIL_ADDRESS][DOMAIN_NAME]" at bounding box center [355, 28] width 145 height 7
drag, startPoint x: 316, startPoint y: 23, endPoint x: 312, endPoint y: 18, distance: 6.7
click at [312, 18] on div "Contacts PHONE [PHONE_NUMBER] MOBILE PHONE [PHONE_NUMBER] EMAIL [EMAIL_ADDRESS]…" at bounding box center [355, 34] width 155 height 128
click at [390, 33] on div "Contacts PHONE [PHONE_NUMBER] MOBILE PHONE [PHONE_NUMBER] EMAIL [EMAIL_ADDRESS]…" at bounding box center [355, 34] width 155 height 128
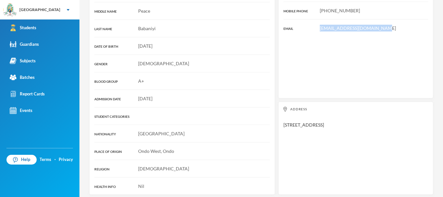
drag, startPoint x: 377, startPoint y: 26, endPoint x: 313, endPoint y: 21, distance: 64.1
click at [313, 25] on div "[EMAIL_ADDRESS][DOMAIN_NAME]" at bounding box center [355, 28] width 145 height 7
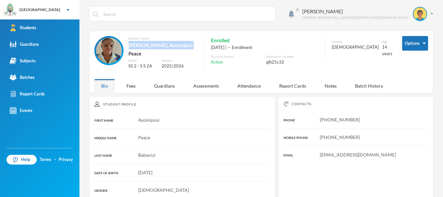
drag, startPoint x: 200, startPoint y: 45, endPoint x: 132, endPoint y: 48, distance: 68.5
click at [132, 48] on div "Student name [PERSON_NAME], Ayomiposi Peace Batch SS 2 - S S 2A Session 2025/20…" at bounding box center [243, 56] width 298 height 40
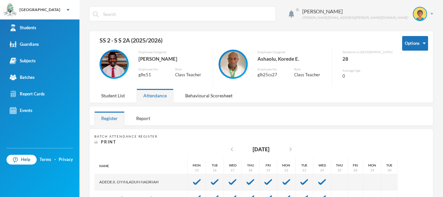
scroll to position [63, 0]
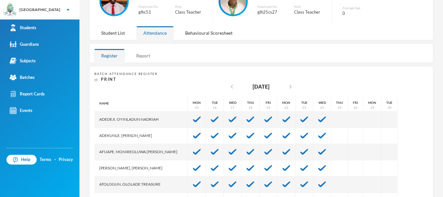
click at [146, 53] on div "Report" at bounding box center [143, 56] width 28 height 14
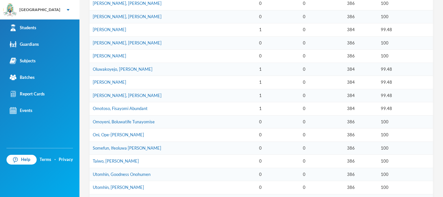
scroll to position [366, 0]
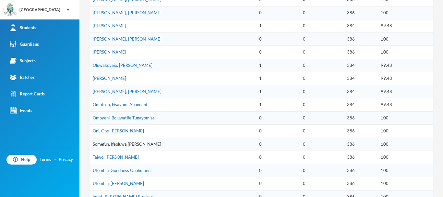
click at [121, 146] on link "Somefun, Ifeoluwa [PERSON_NAME]" at bounding box center [127, 143] width 68 height 5
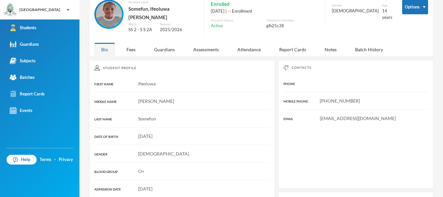
scroll to position [126, 0]
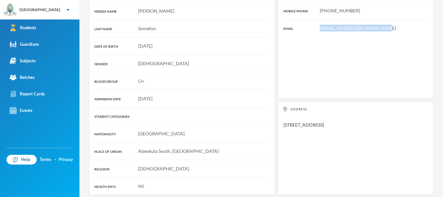
drag, startPoint x: 377, startPoint y: 27, endPoint x: 312, endPoint y: 21, distance: 65.7
click at [312, 25] on div "[EMAIL_ADDRESS][DOMAIN_NAME]" at bounding box center [355, 28] width 145 height 7
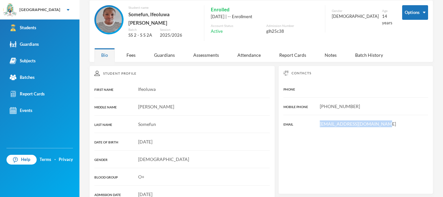
scroll to position [0, 0]
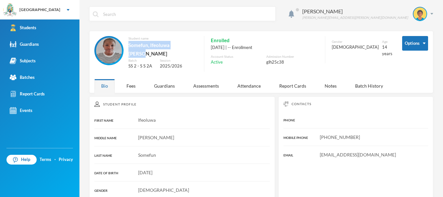
drag, startPoint x: 187, startPoint y: 45, endPoint x: 134, endPoint y: 46, distance: 52.8
click at [134, 46] on div "Somefun, Ifeoluwa [PERSON_NAME]" at bounding box center [162, 49] width 69 height 17
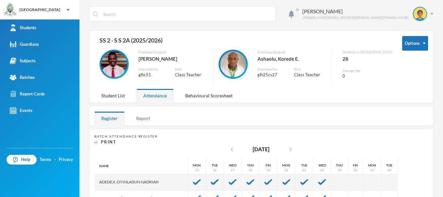
click at [141, 119] on div "Report" at bounding box center [143, 118] width 28 height 14
